Goal: Information Seeking & Learning: Learn about a topic

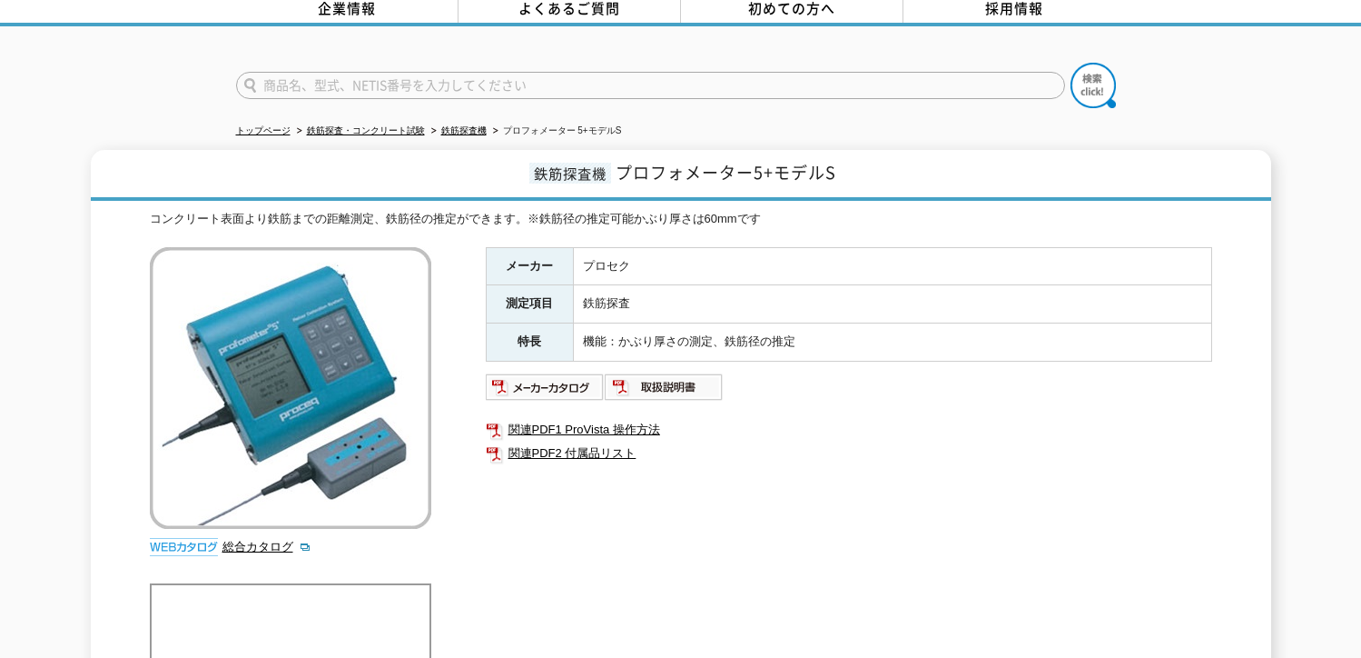
scroll to position [182, 0]
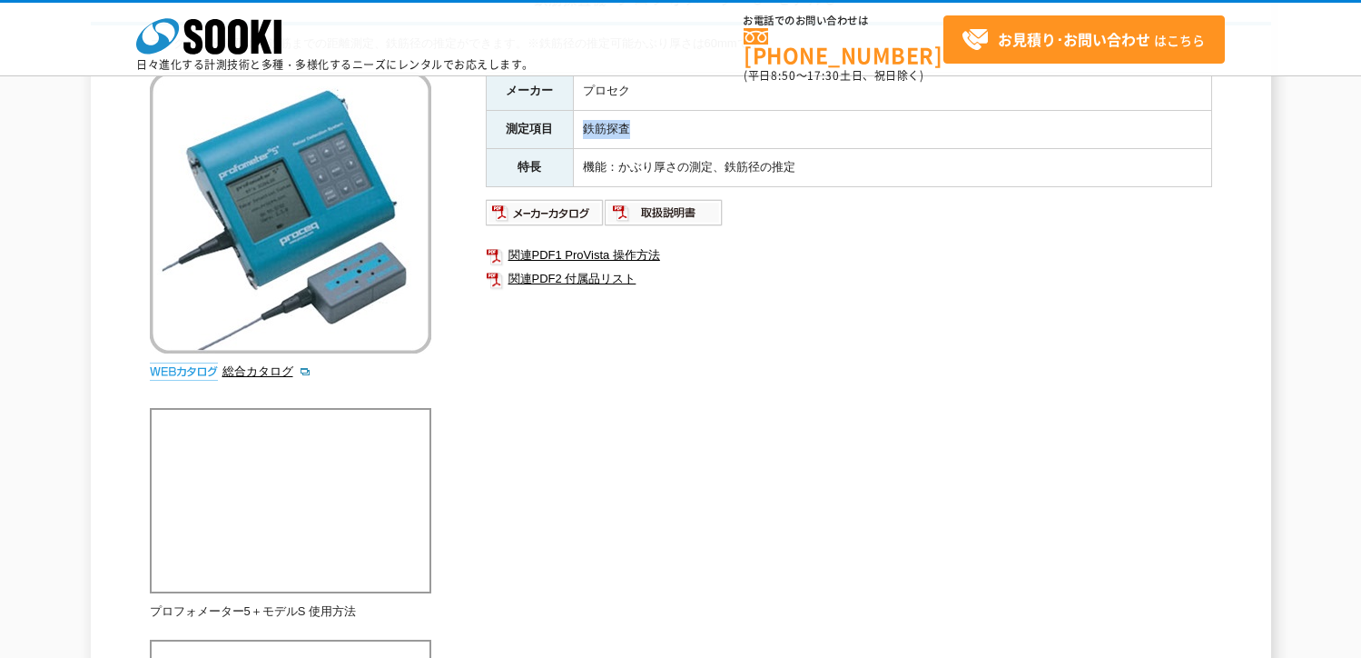
drag, startPoint x: 626, startPoint y: 131, endPoint x: 579, endPoint y: 127, distance: 47.4
click at [579, 127] on td "鉄筋探査" at bounding box center [892, 129] width 638 height 38
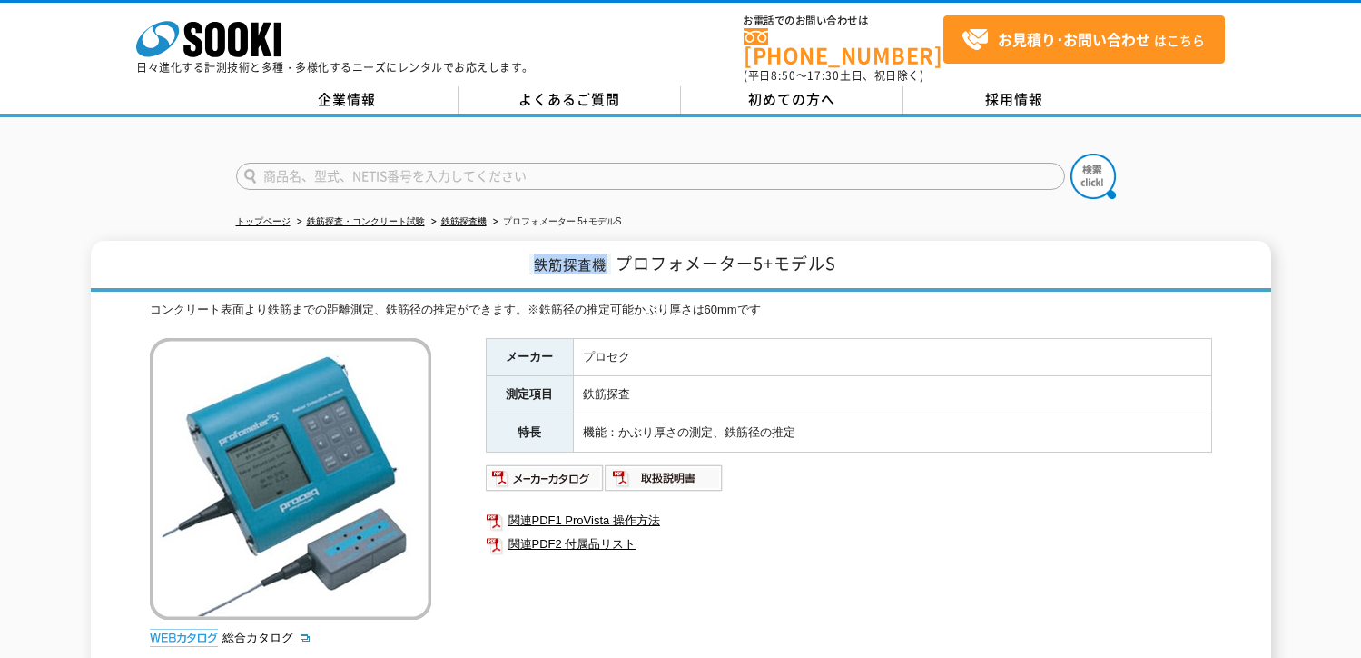
drag, startPoint x: 600, startPoint y: 259, endPoint x: 523, endPoint y: 247, distance: 78.1
click at [523, 247] on h1 "鉄筋探査機 プロフォメーター5+モデルS" at bounding box center [681, 266] width 1181 height 51
drag, startPoint x: 523, startPoint y: 247, endPoint x: 598, endPoint y: 249, distance: 74.5
copy span "鉄筋探査機"
drag, startPoint x: 93, startPoint y: 172, endPoint x: 124, endPoint y: 173, distance: 30.9
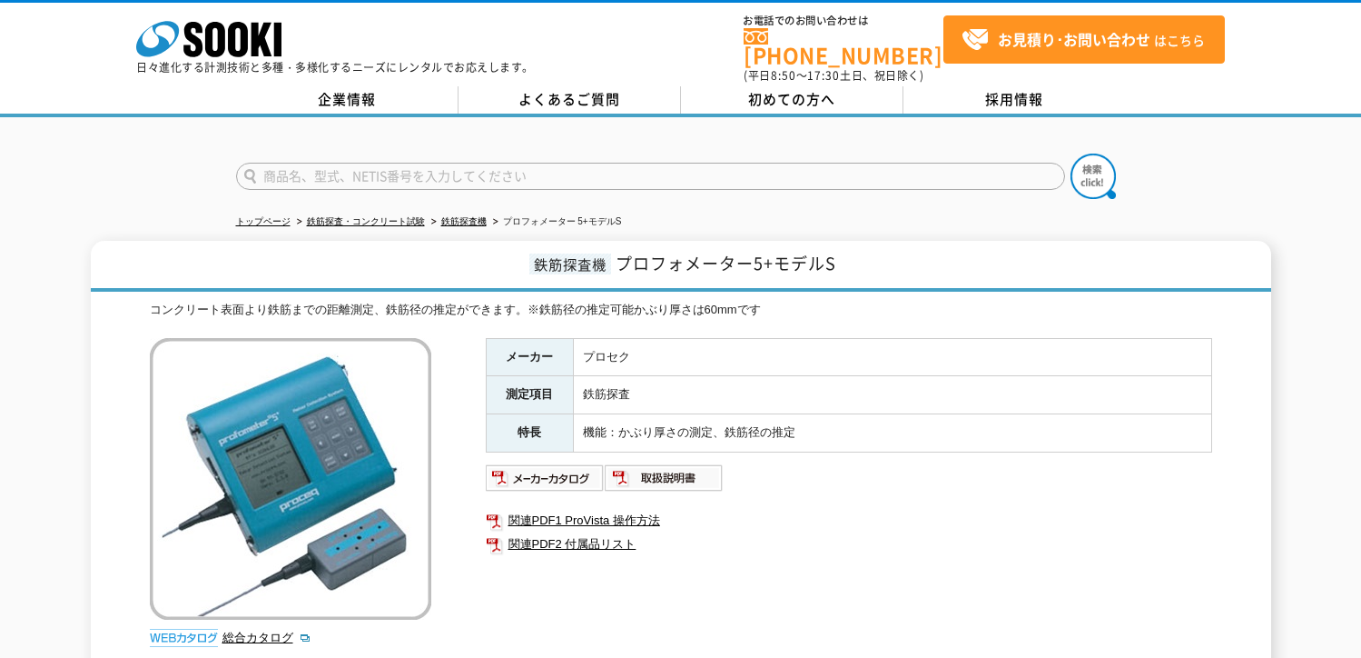
click at [94, 172] on div at bounding box center [680, 160] width 1361 height 87
type input "商品名、型式、NETIS番号を入力してください"
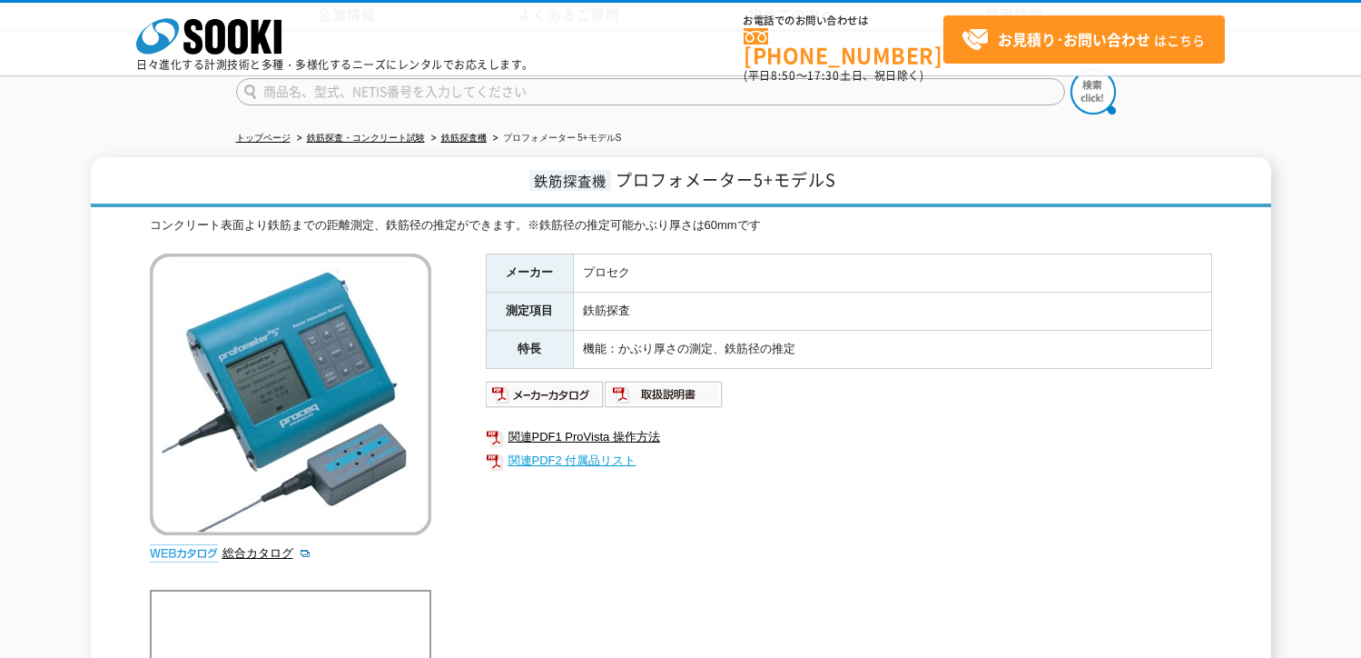
scroll to position [363, 0]
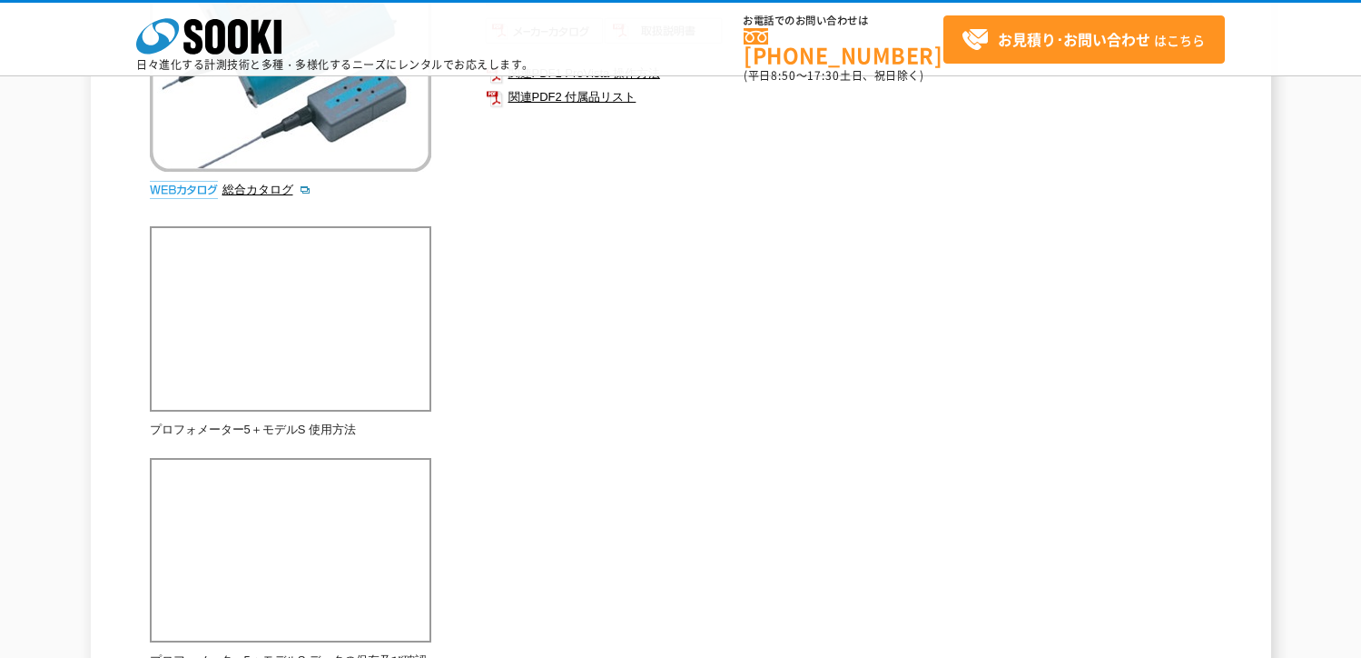
type input "商品名、型式、NETIS番号を入力してください"
click at [1208, 428] on div "コンクリート表面より鉄筋までの距離測定、鉄筋径の推定ができます。※鉄筋径の推定可能かぶり厚さは60mmです 総合カタログ メーカー プロセク 測定項目 鉄筋探…" at bounding box center [681, 646] width 1063 height 1586
